Goal: Task Accomplishment & Management: Manage account settings

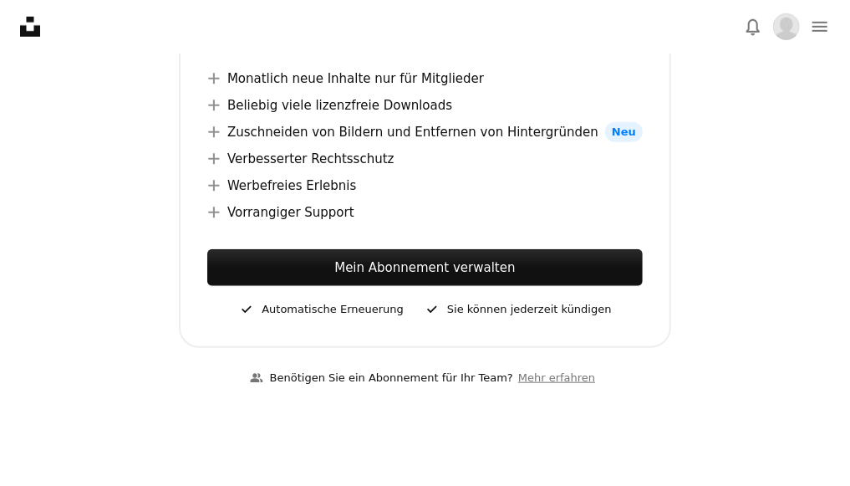
scroll to position [502, 0]
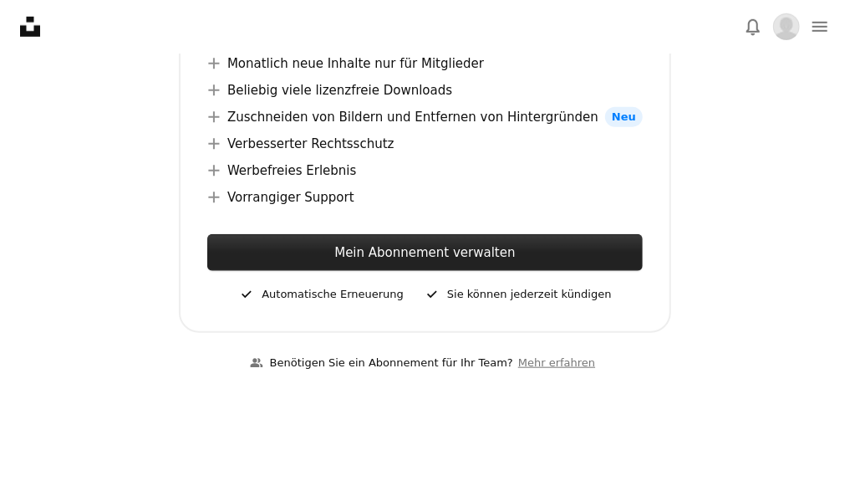
click at [400, 234] on link "Mein Abonnement verwalten" at bounding box center [425, 252] width 436 height 37
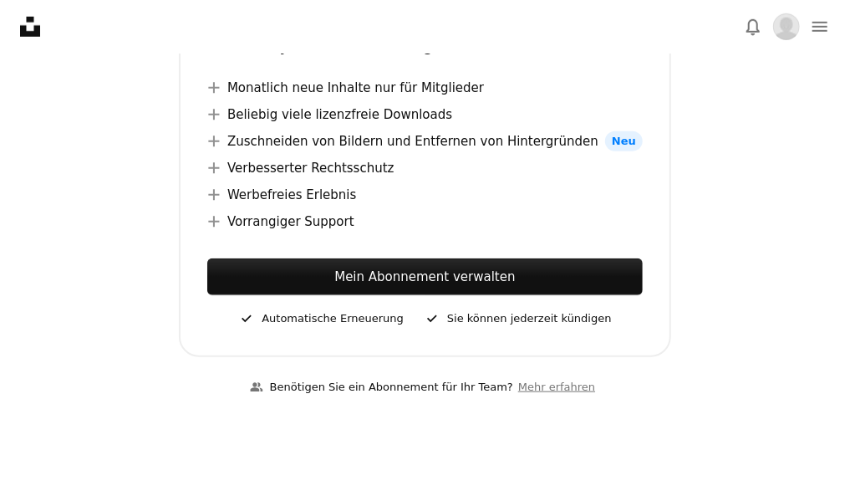
scroll to position [502, 0]
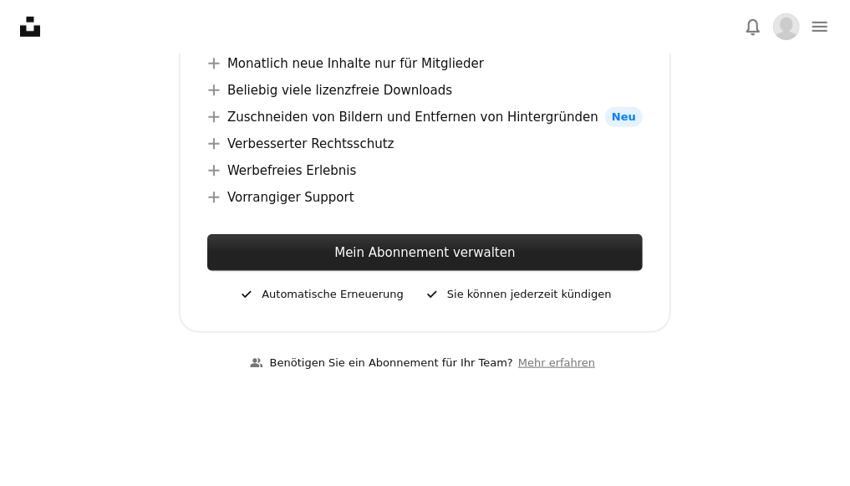
click at [458, 234] on link "Mein Abonnement verwalten" at bounding box center [425, 252] width 436 height 37
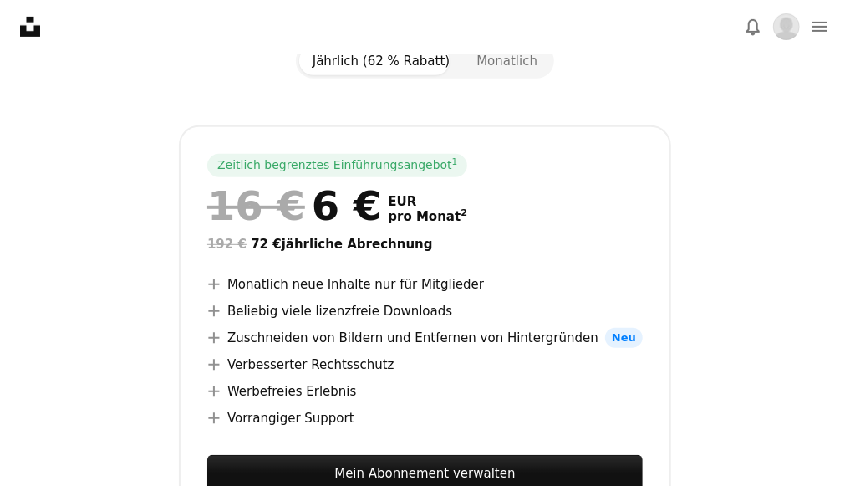
scroll to position [278, 0]
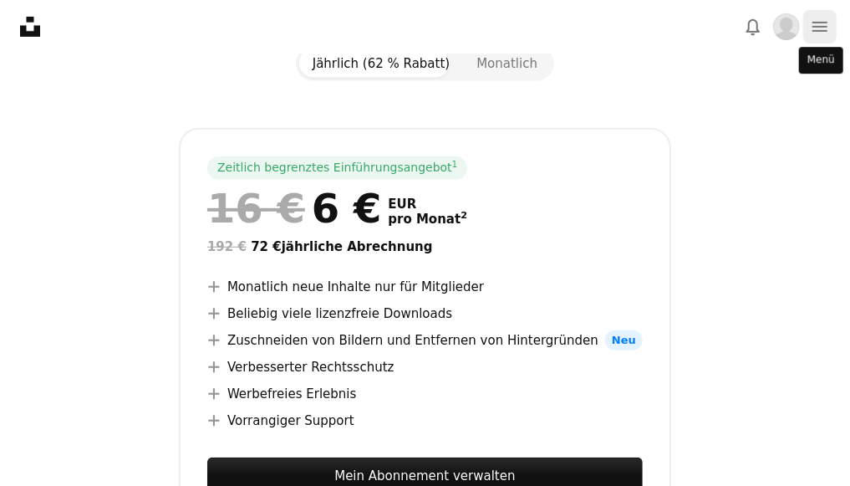
click at [814, 23] on icon "navigation menu" at bounding box center [820, 27] width 20 height 20
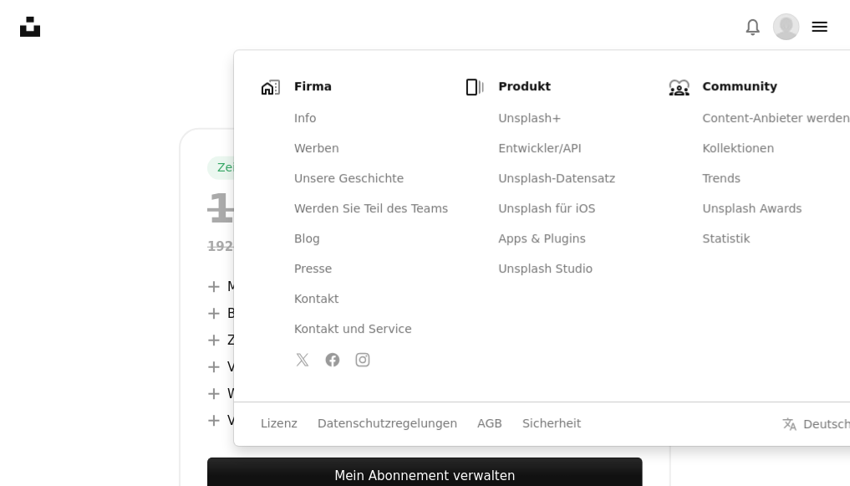
click at [681, 23] on nav "Unsplash logo Unsplash-Startseite A photo Pen Tool A stack of folders Download …" at bounding box center [425, 26] width 850 height 53
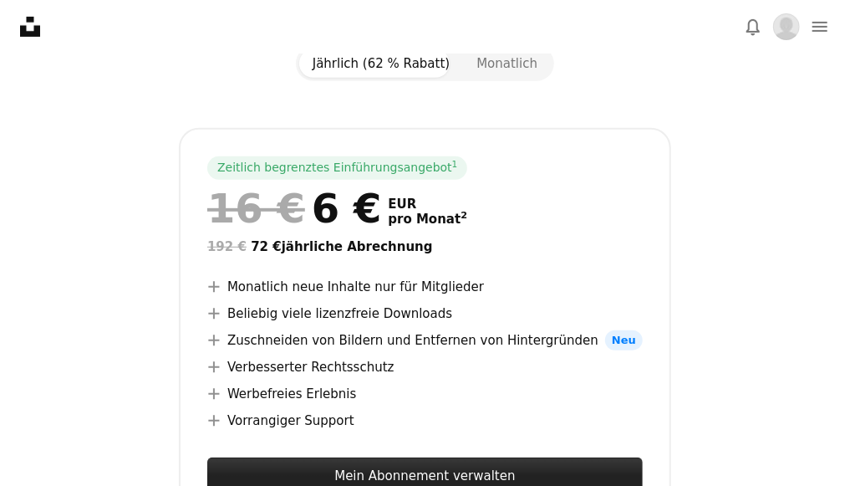
click at [414, 457] on link "Mein Abonnement verwalten" at bounding box center [425, 475] width 436 height 37
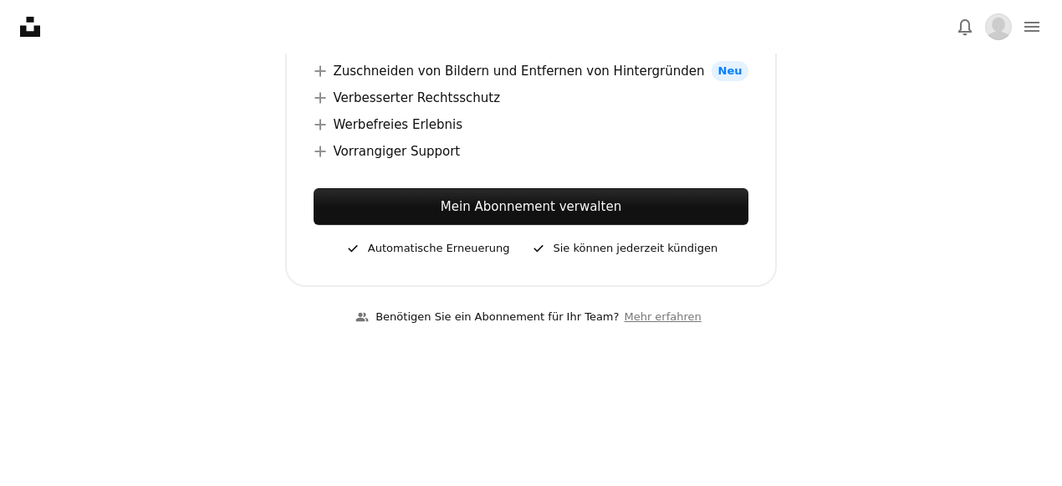
scroll to position [502, 0]
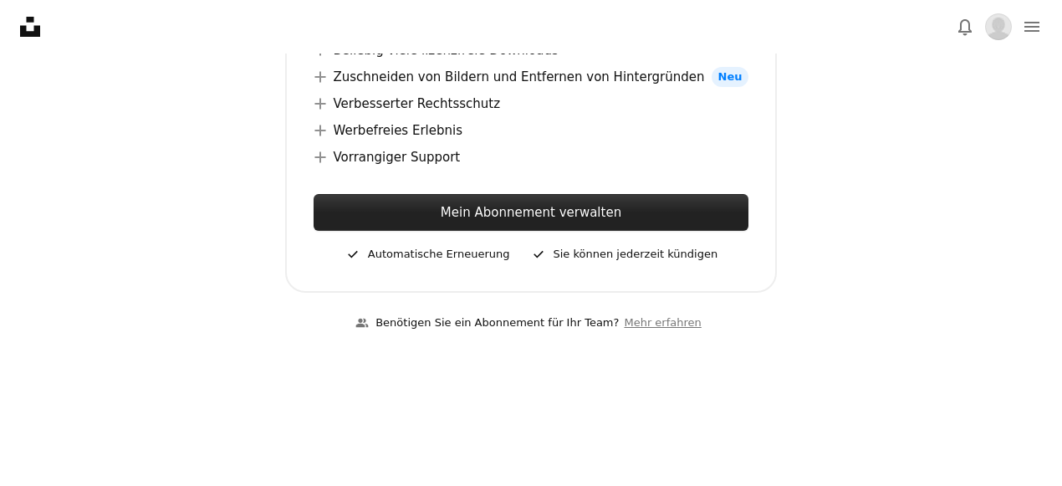
click at [448, 210] on link "Mein Abonnement verwalten" at bounding box center [531, 212] width 436 height 37
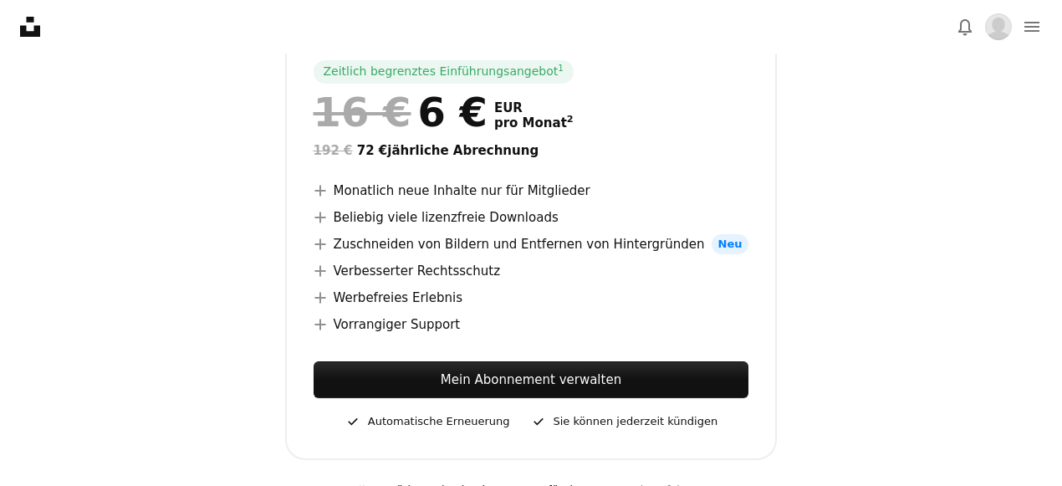
scroll to position [446, 0]
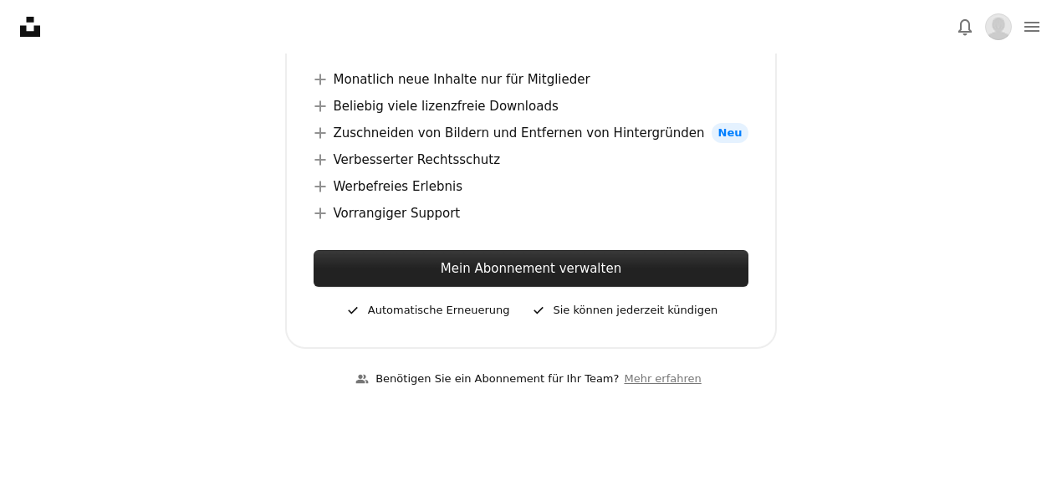
click at [543, 270] on link "Mein Abonnement verwalten" at bounding box center [531, 268] width 436 height 37
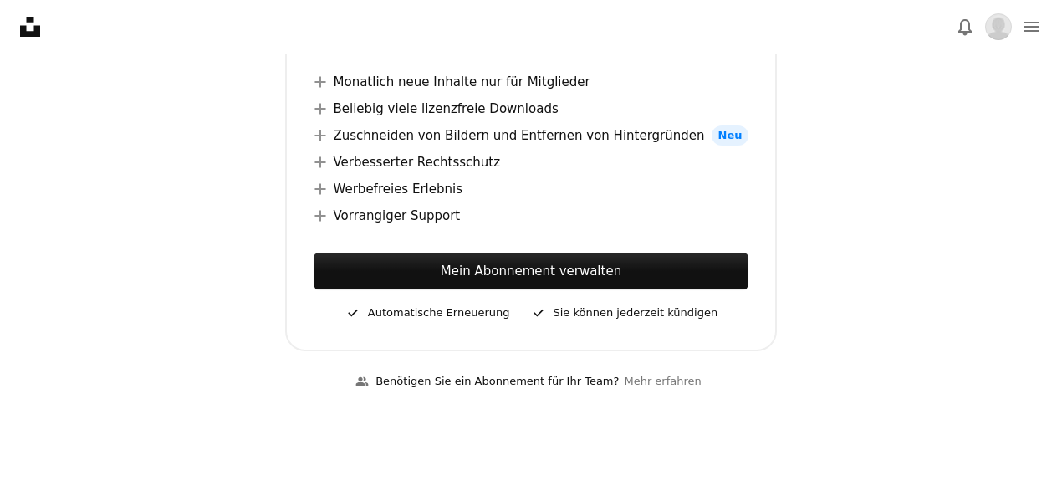
scroll to position [446, 0]
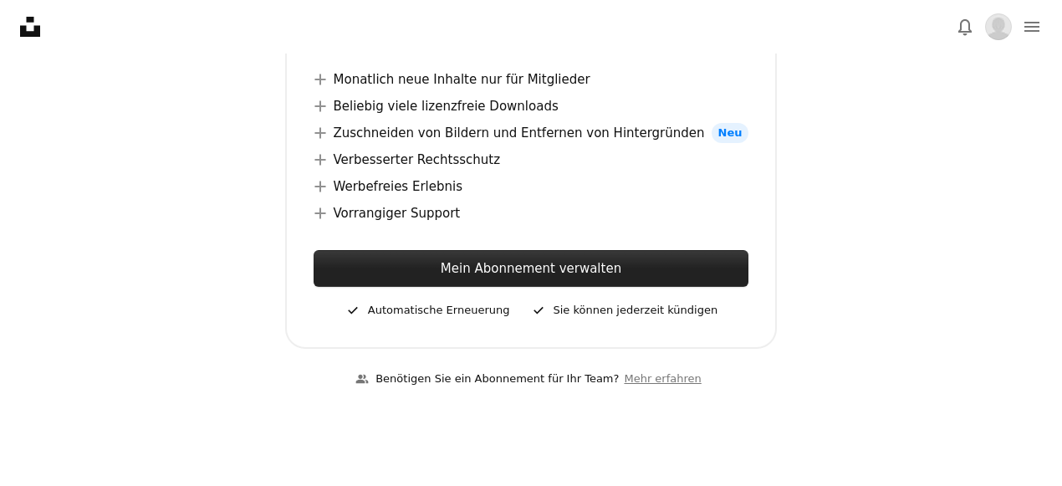
click at [474, 267] on link "Mein Abonnement verwalten" at bounding box center [531, 268] width 436 height 37
